Goal: Task Accomplishment & Management: Complete application form

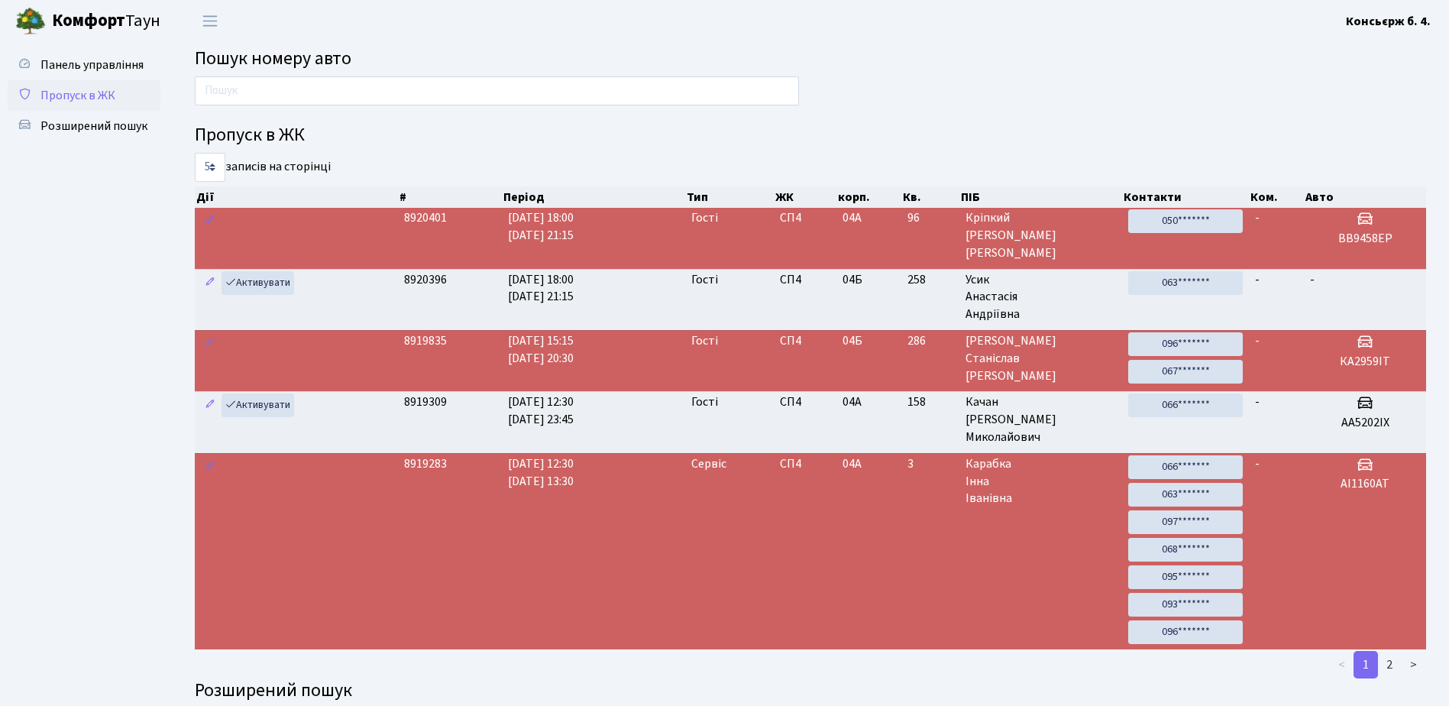
click at [93, 92] on span "Пропуск в ЖК" at bounding box center [77, 95] width 75 height 17
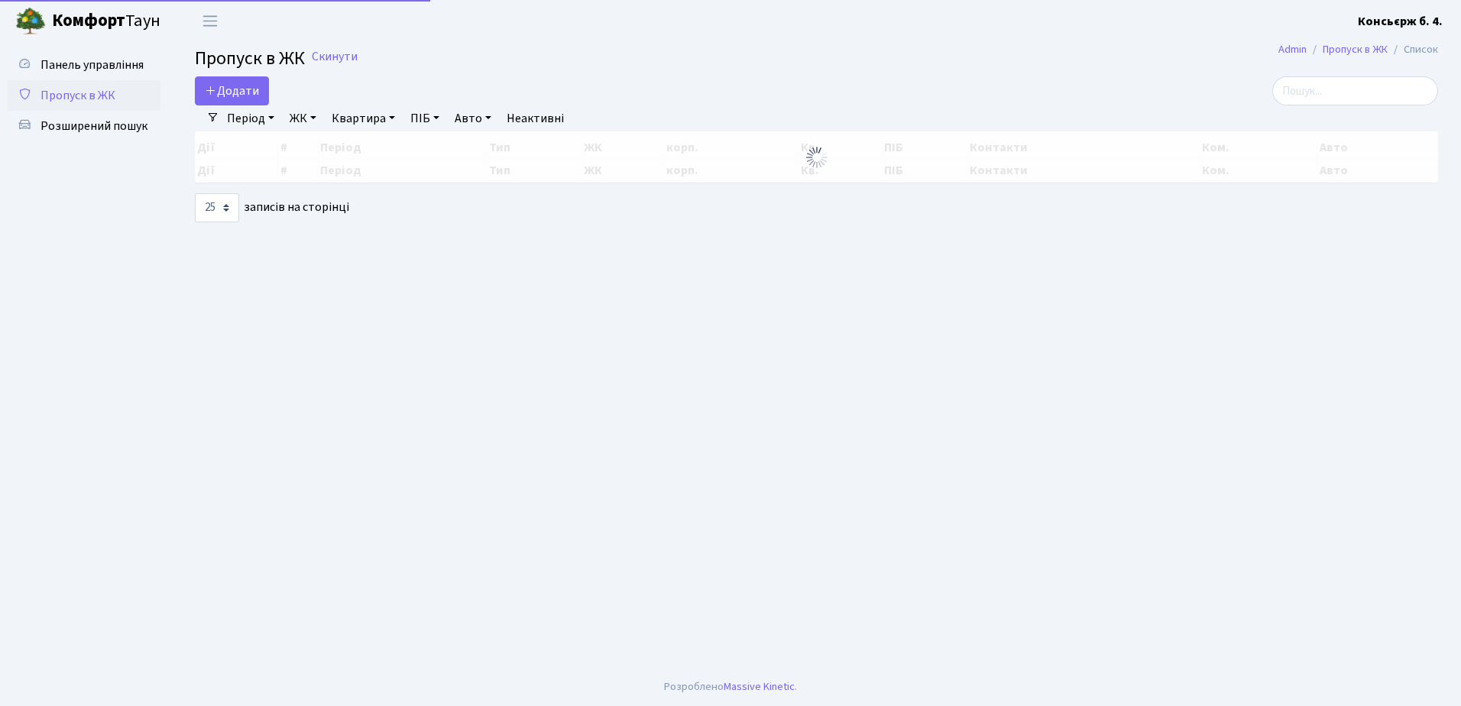
select select "25"
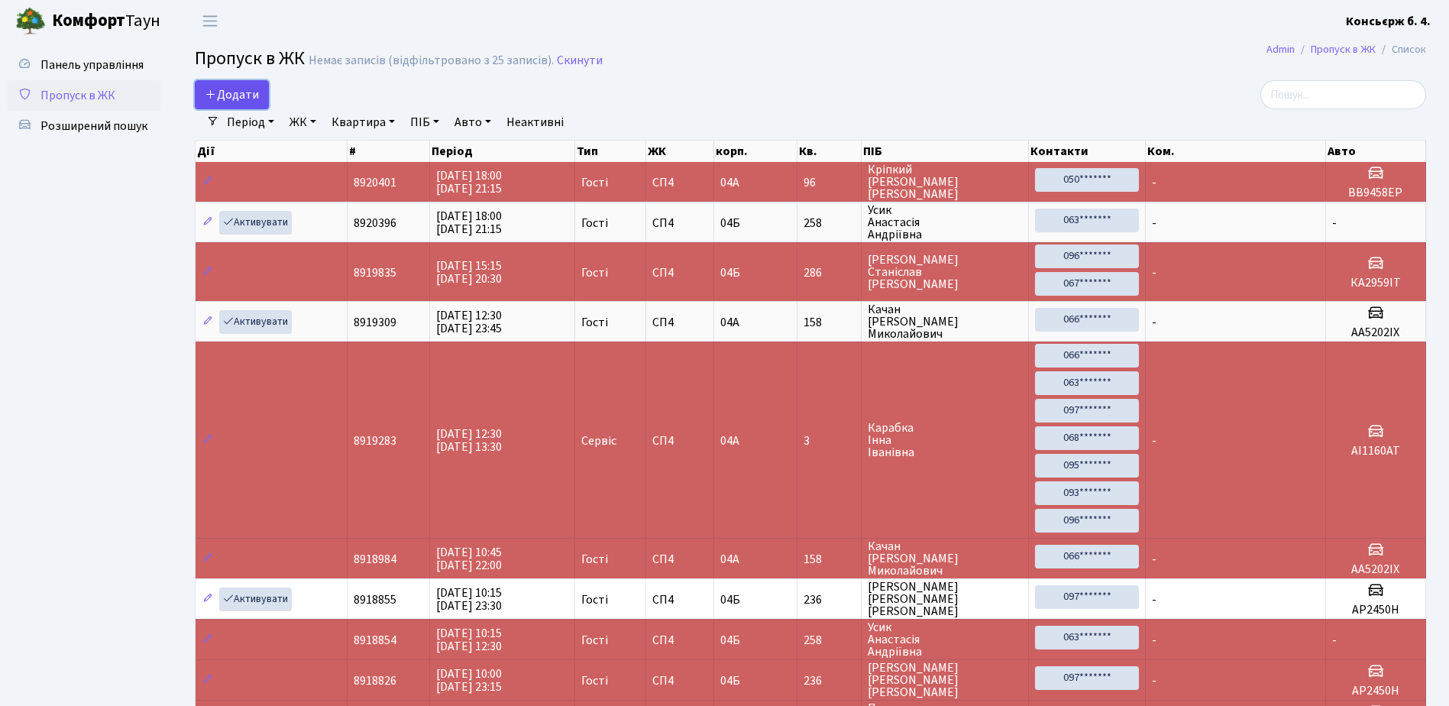
click at [219, 83] on link "Додати" at bounding box center [232, 94] width 74 height 29
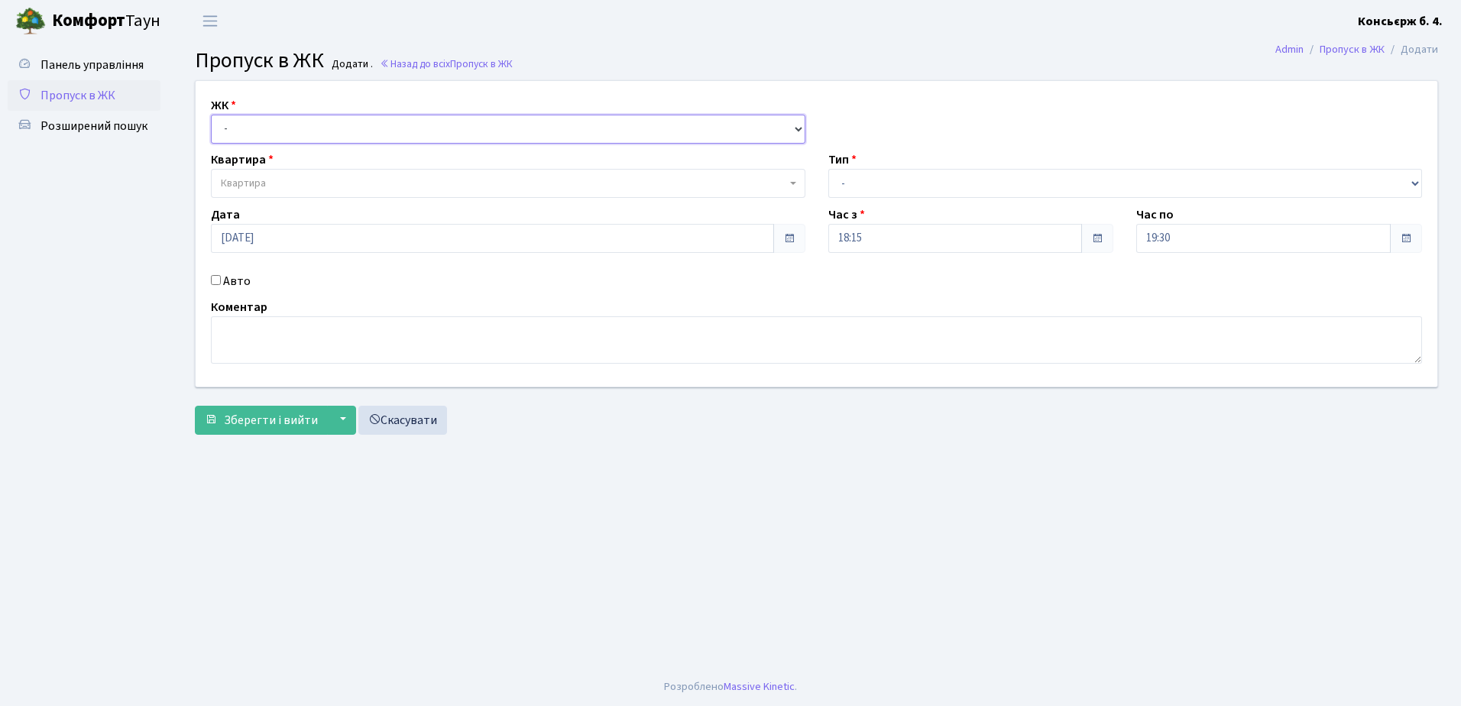
click at [277, 130] on select "- СП4, Столичне шосе, 5" at bounding box center [508, 129] width 594 height 29
select select "325"
click at [211, 115] on select "- СП4, Столичне шосе, 5" at bounding box center [508, 129] width 594 height 29
select select
click at [285, 174] on span "Квартира" at bounding box center [508, 183] width 594 height 29
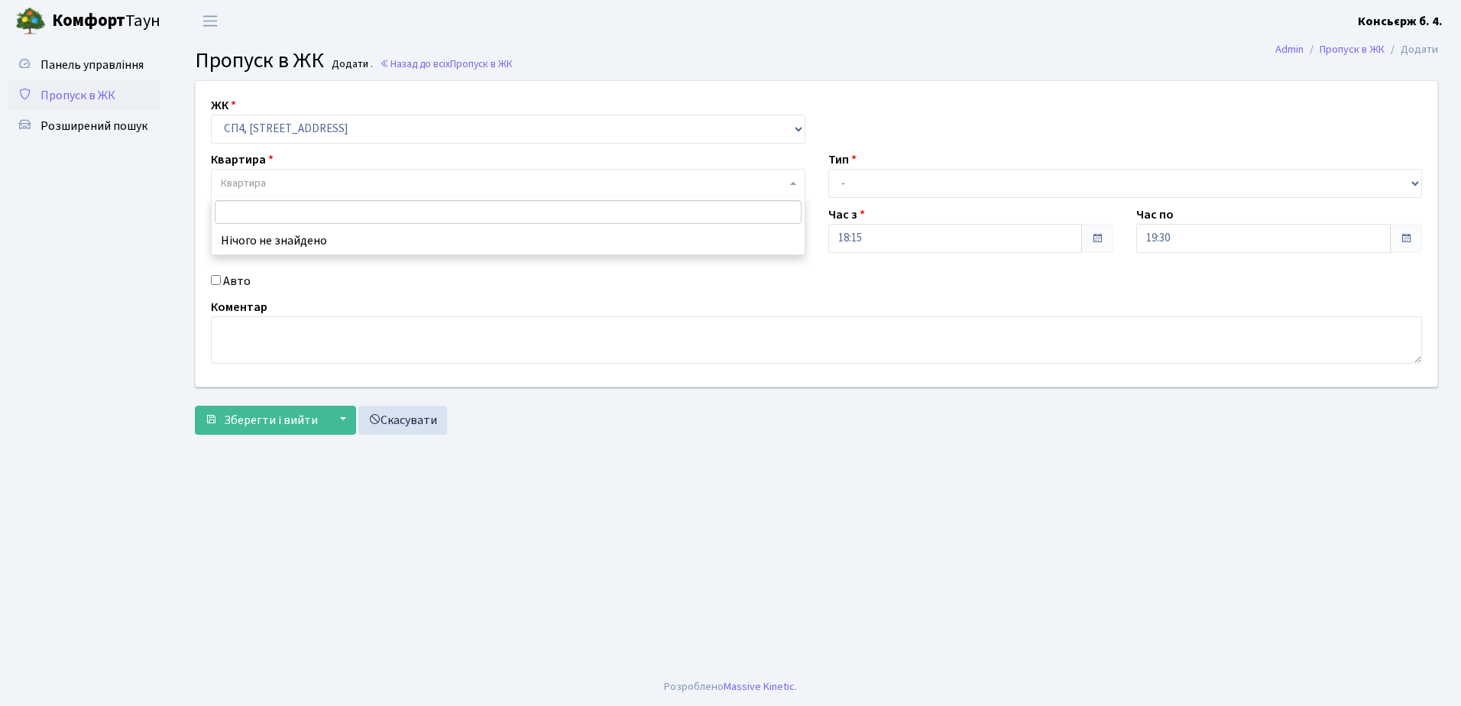
click at [82, 99] on span "Пропуск в ЖК" at bounding box center [77, 95] width 75 height 17
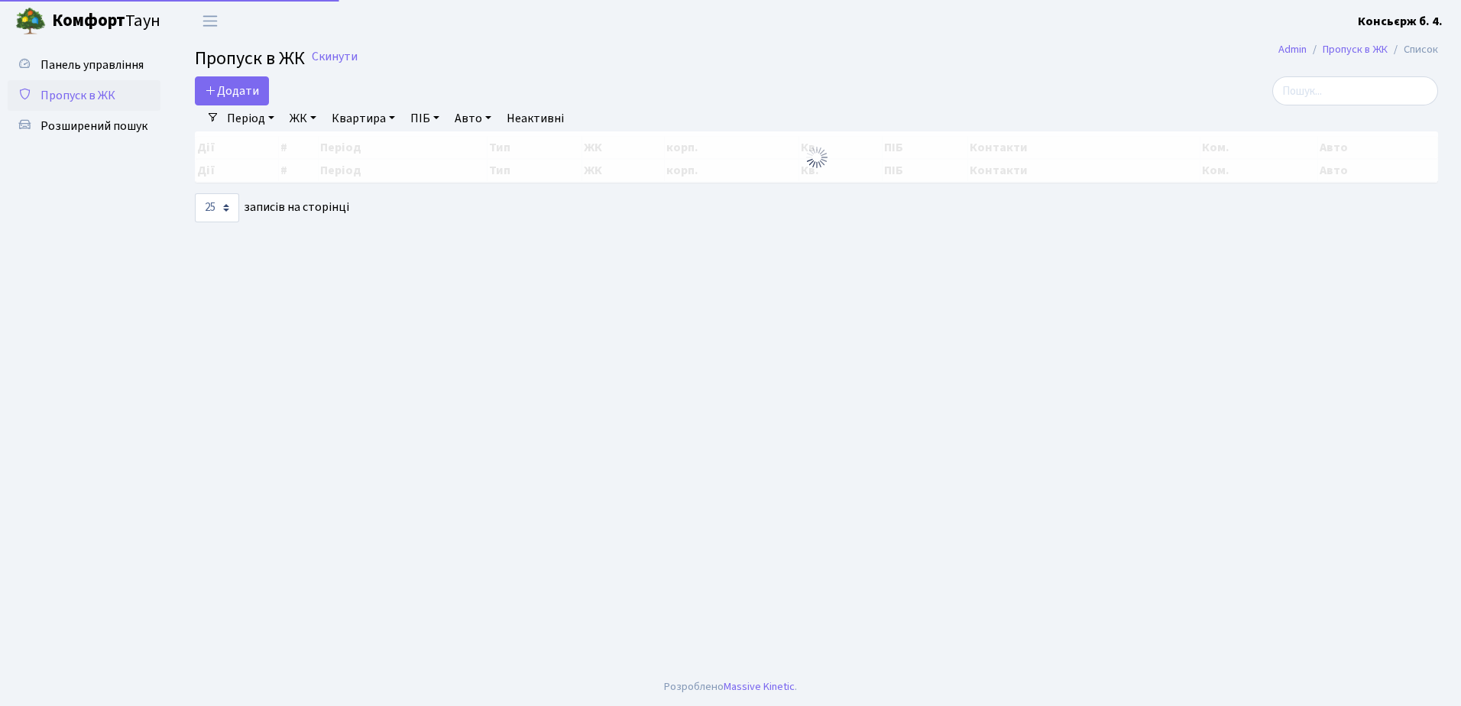
select select "25"
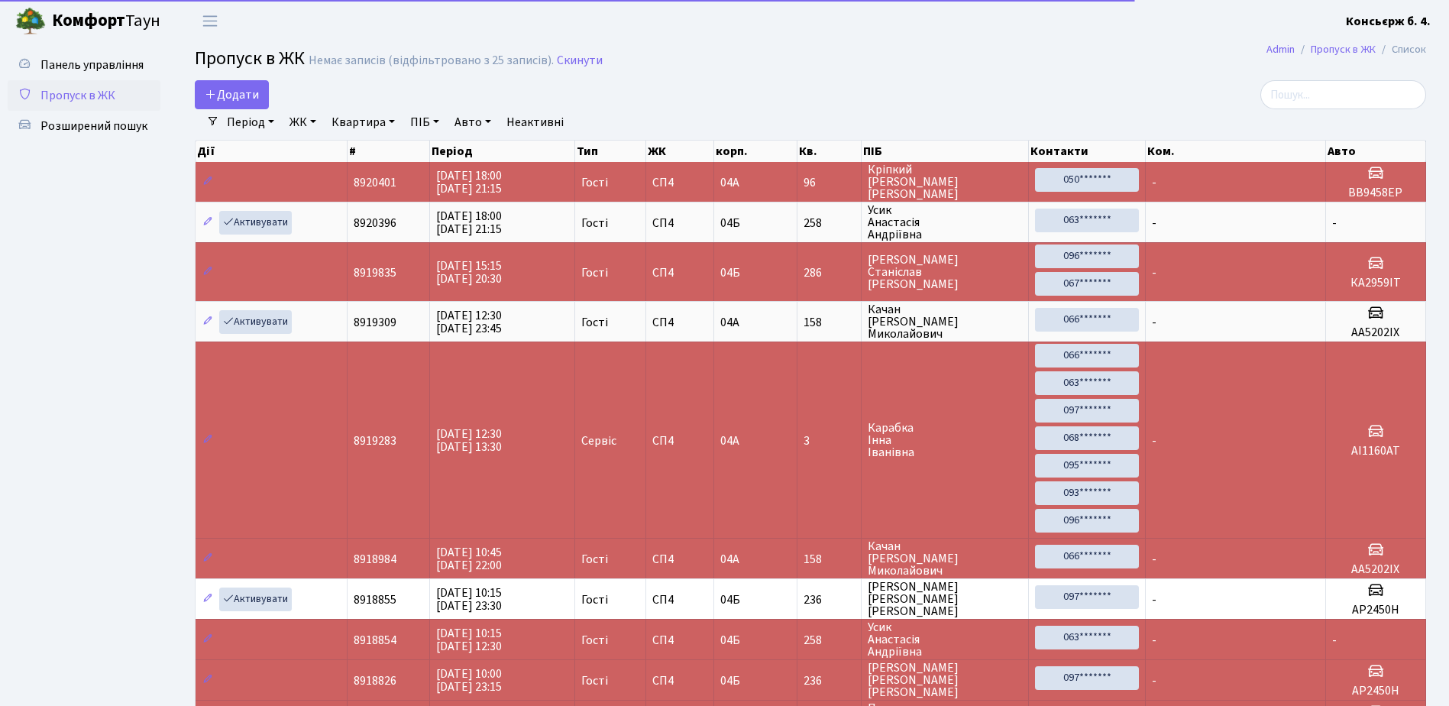
click at [309, 121] on link "ЖК" at bounding box center [302, 122] width 39 height 26
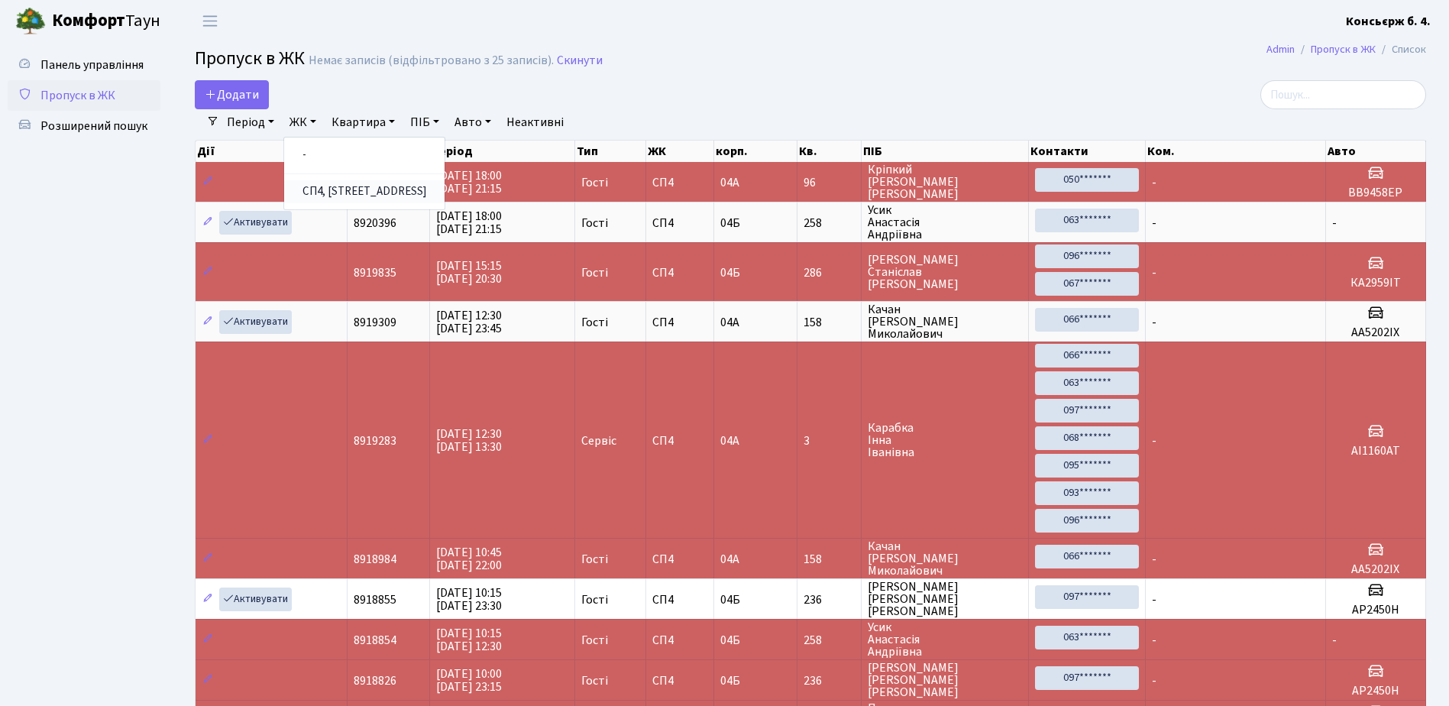
click at [319, 184] on link "СП4, [STREET_ADDRESS]" at bounding box center [364, 192] width 160 height 24
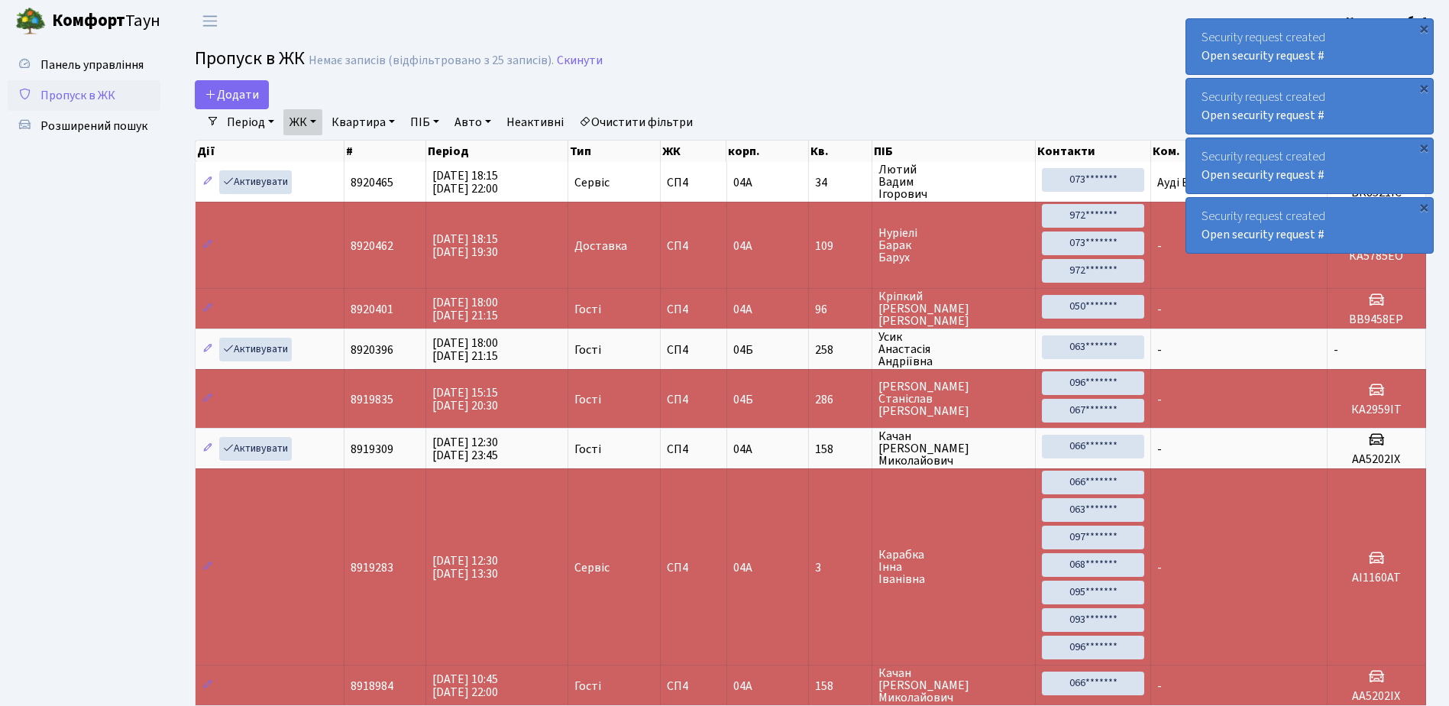
click at [1429, 212] on div "×" at bounding box center [1423, 206] width 15 height 15
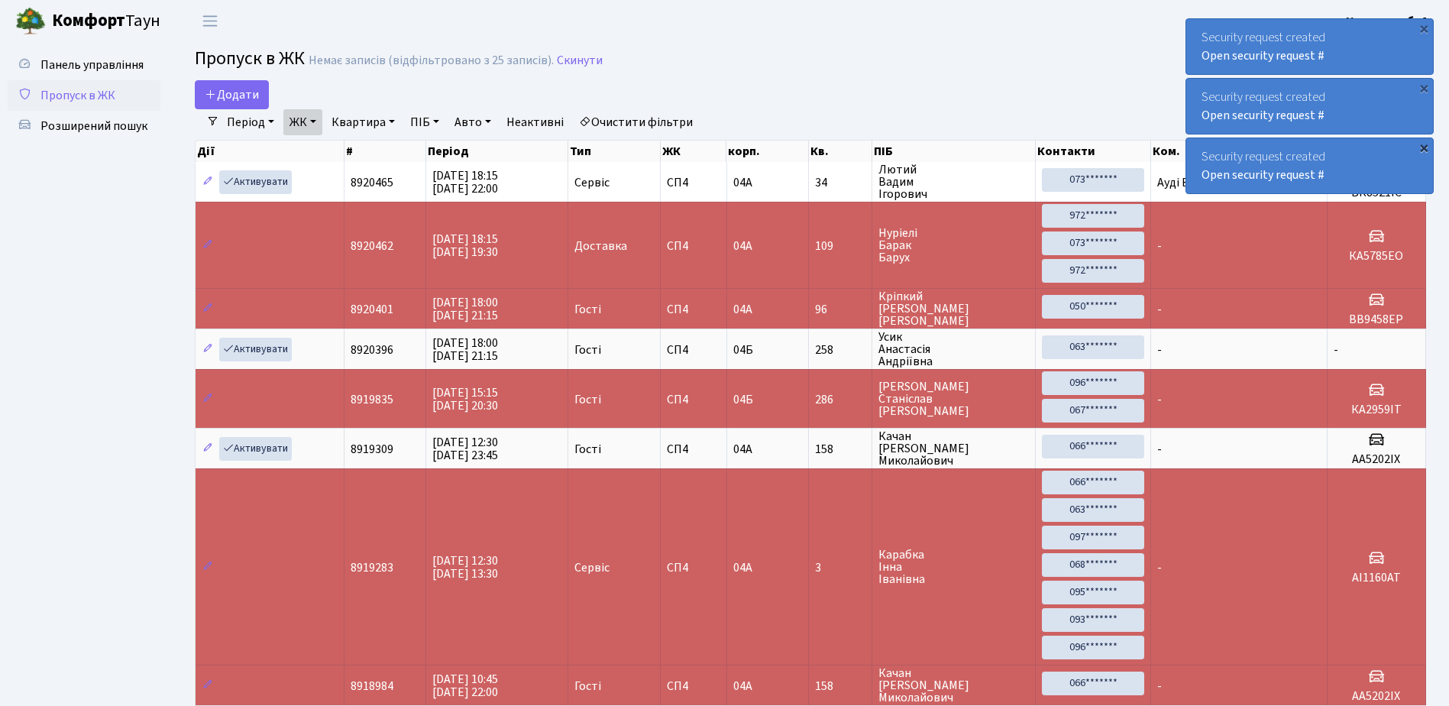
click at [1429, 147] on div "×" at bounding box center [1423, 147] width 15 height 15
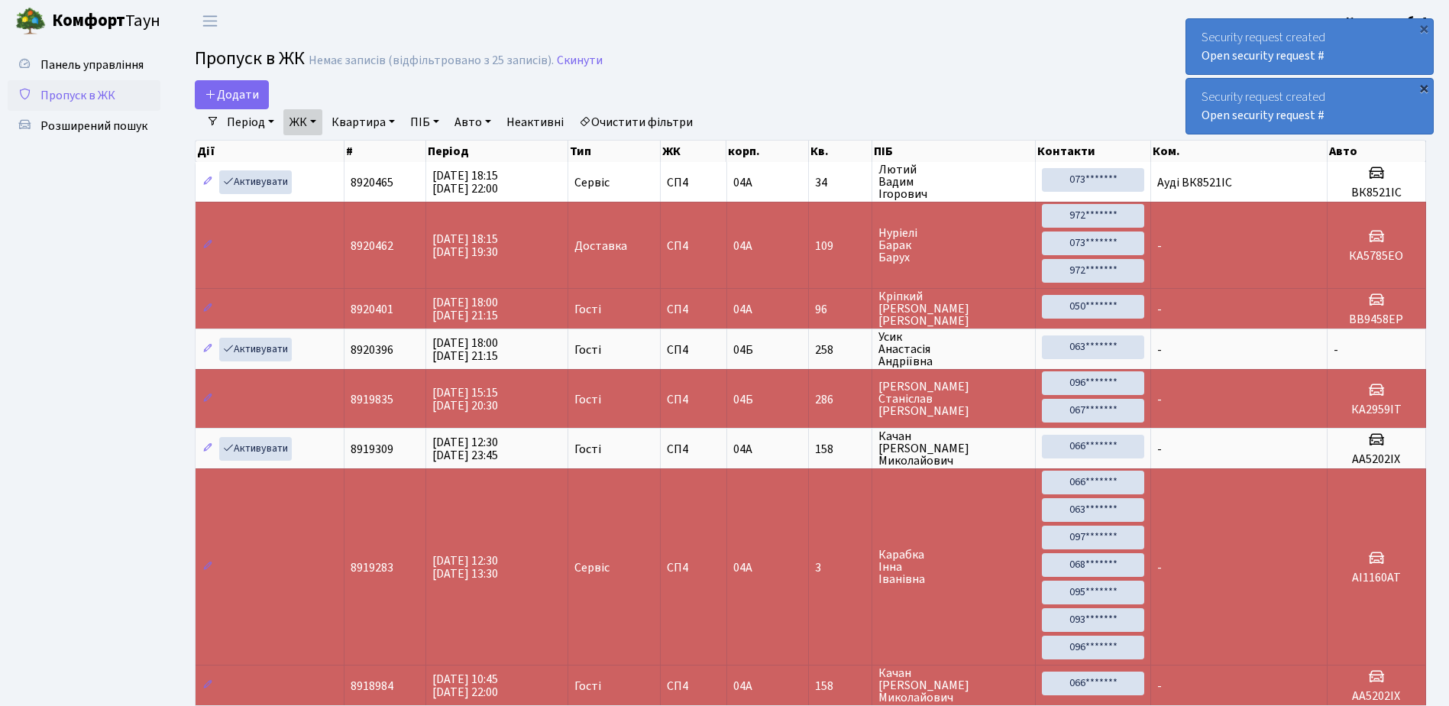
click at [1429, 92] on div "×" at bounding box center [1423, 87] width 15 height 15
